Goal: Find contact information: Find contact information

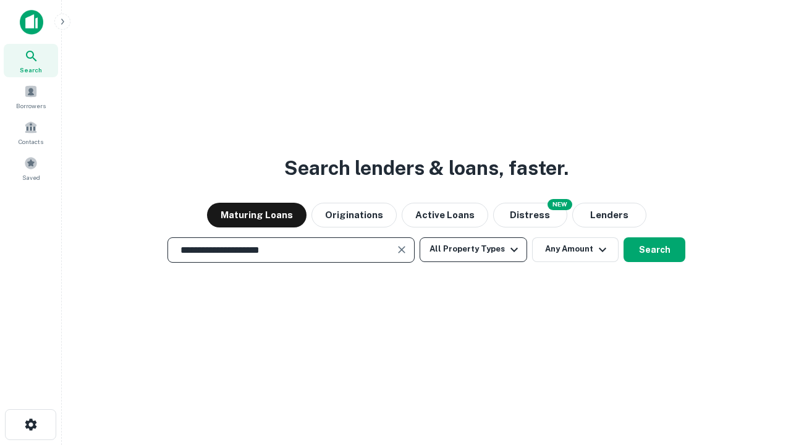
type input "**********"
click at [473, 249] on button "All Property Types" at bounding box center [472, 249] width 107 height 25
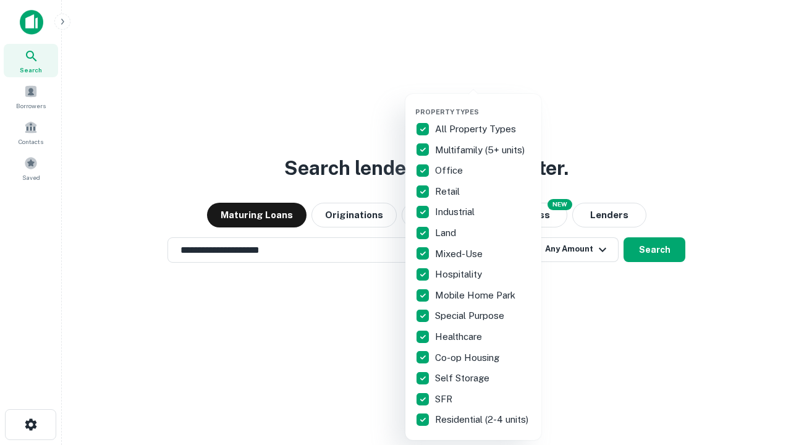
click at [483, 104] on button "button" at bounding box center [483, 104] width 136 height 1
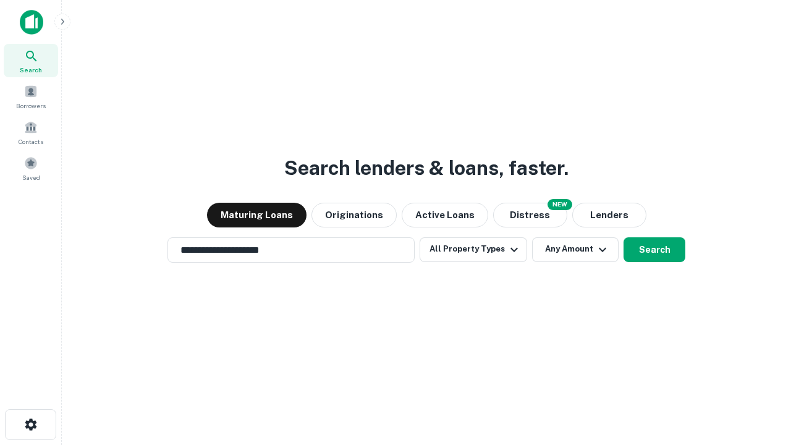
scroll to position [7, 149]
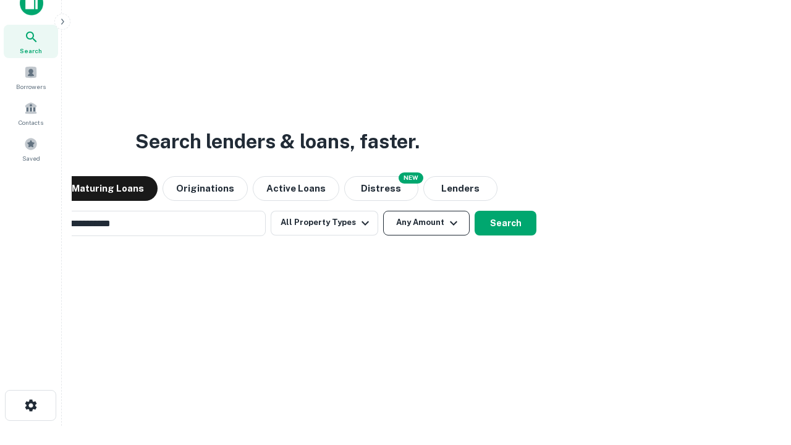
click at [383, 211] on button "Any Amount" at bounding box center [426, 223] width 86 height 25
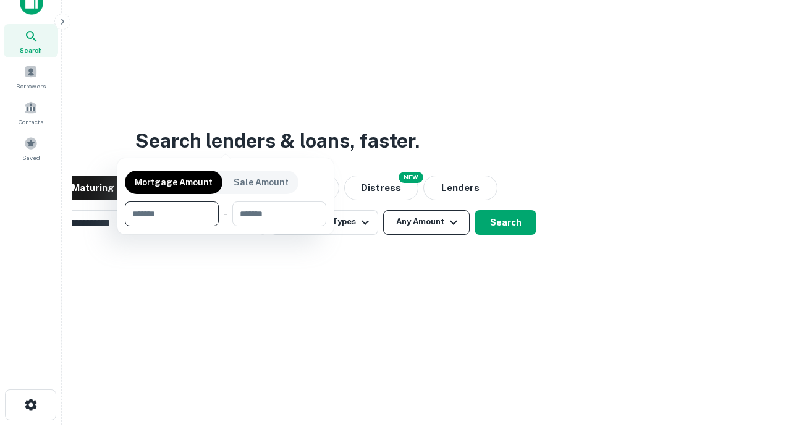
scroll to position [89, 350]
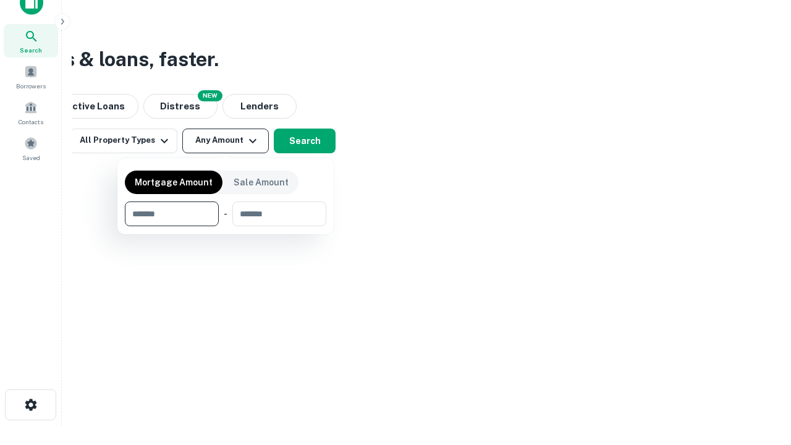
type input "*******"
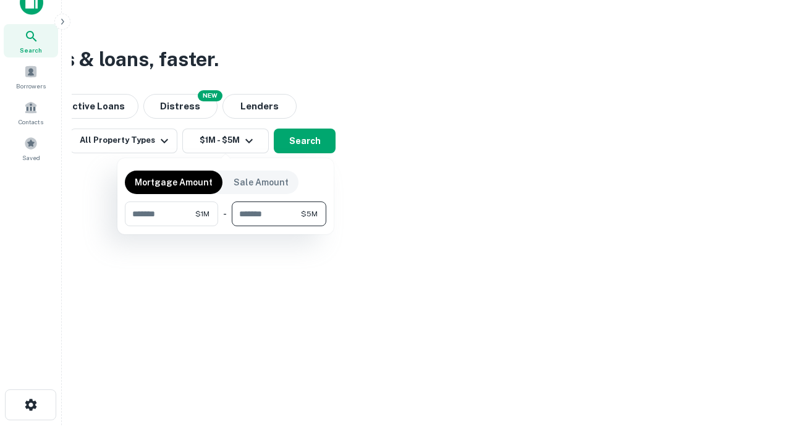
type input "*******"
click at [225, 226] on button "button" at bounding box center [225, 226] width 201 height 1
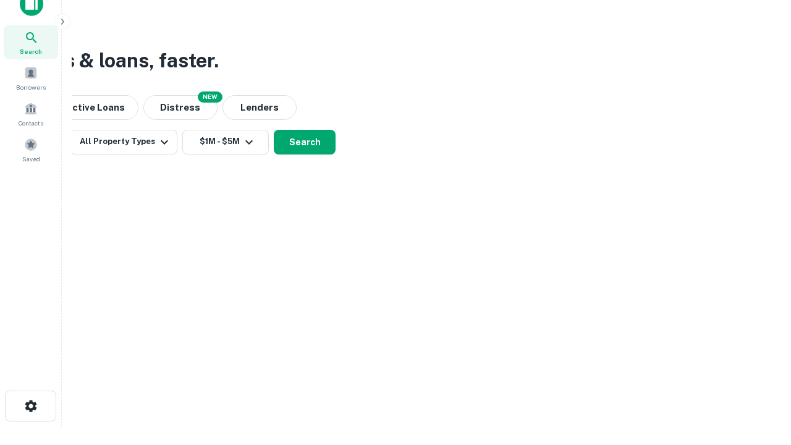
scroll to position [7, 228]
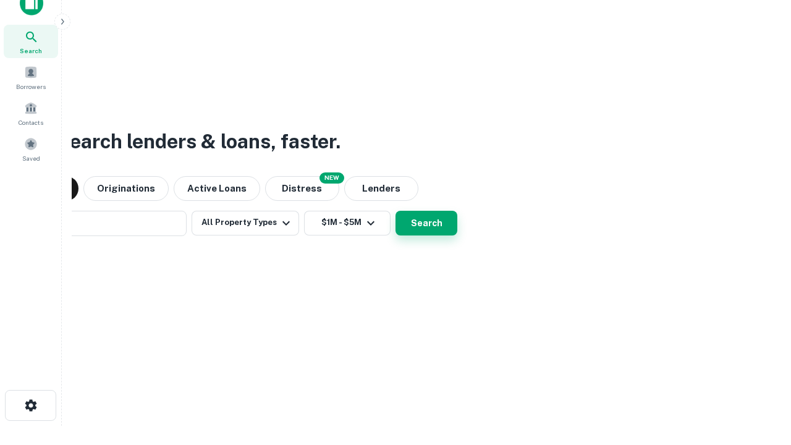
click at [395, 211] on button "Search" at bounding box center [426, 223] width 62 height 25
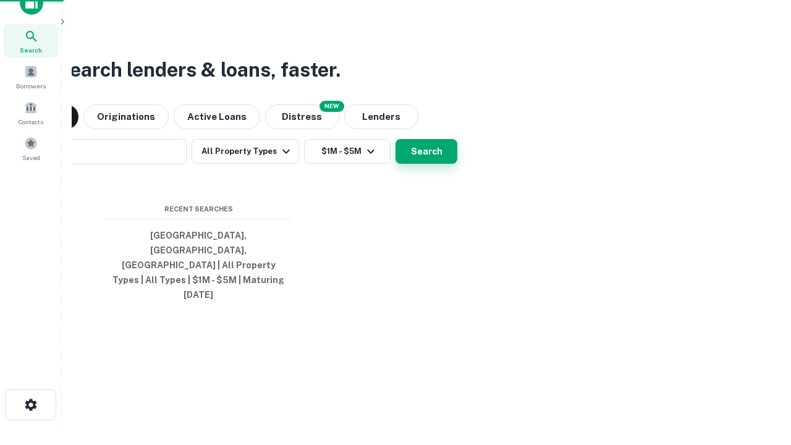
scroll to position [33, 350]
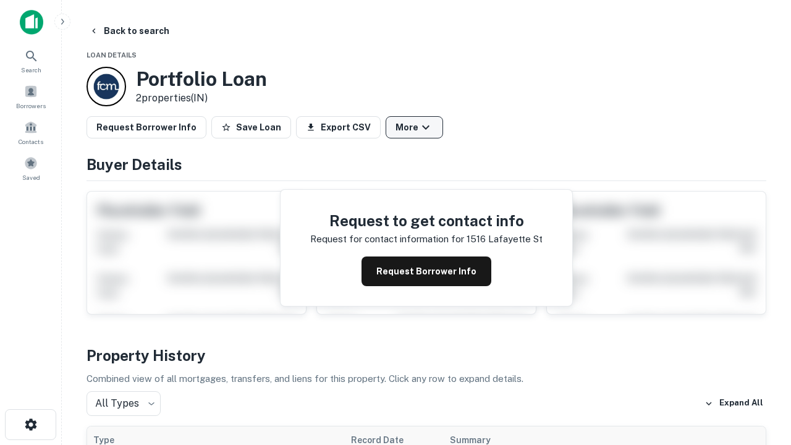
click at [414, 127] on button "More" at bounding box center [413, 127] width 57 height 22
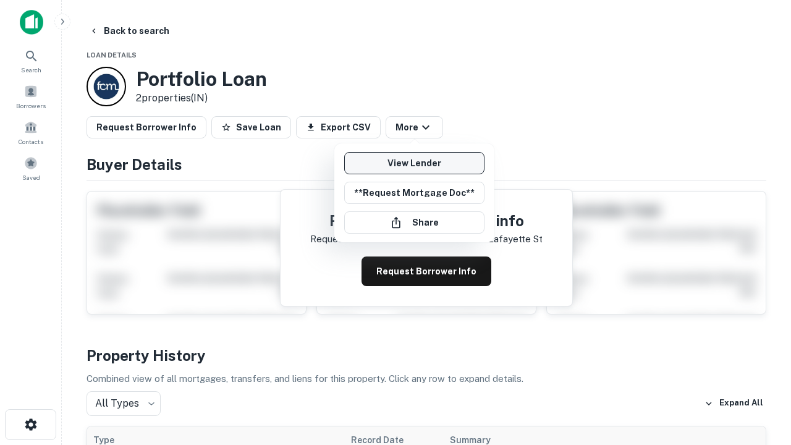
click at [414, 163] on link "View Lender" at bounding box center [414, 163] width 140 height 22
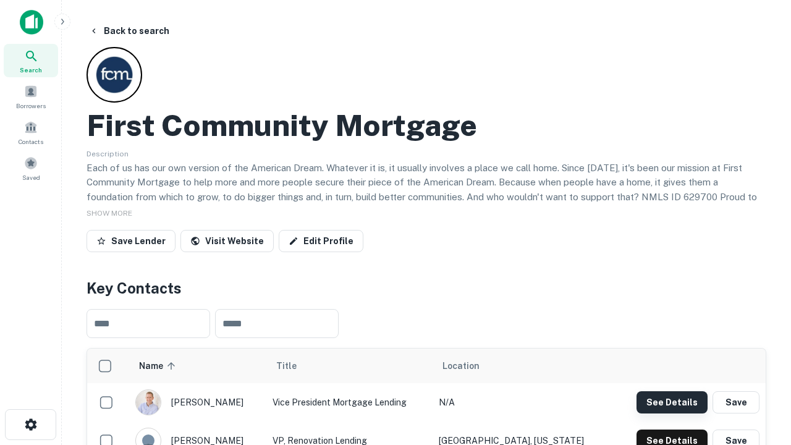
click at [671, 401] on button "See Details" at bounding box center [671, 402] width 71 height 22
click at [30, 424] on icon "button" at bounding box center [30, 424] width 15 height 15
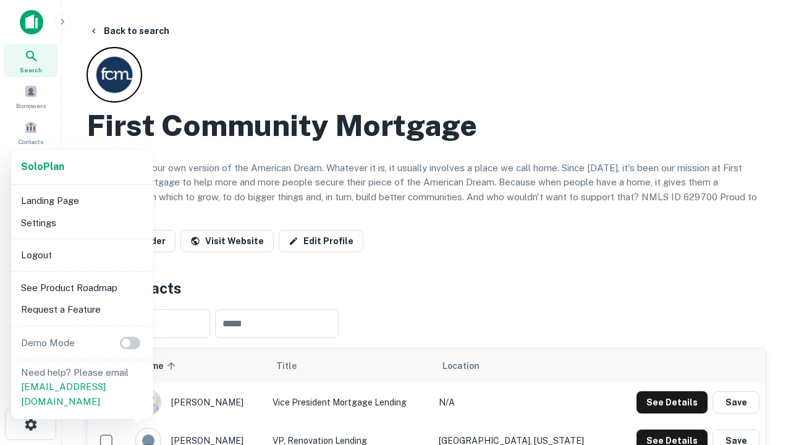
click at [82, 254] on li "Logout" at bounding box center [82, 255] width 132 height 22
